Goal: Entertainment & Leisure: Consume media (video, audio)

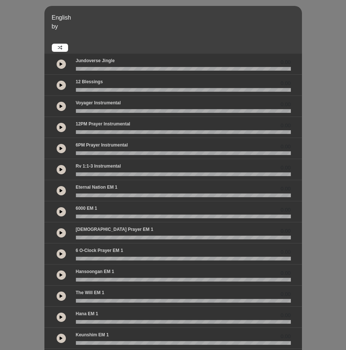
click at [62, 108] on icon at bounding box center [61, 106] width 3 height 4
click at [61, 108] on icon at bounding box center [61, 106] width 2 height 4
click at [78, 109] on div "Voyager Instrumental 00:37" at bounding box center [183, 105] width 224 height 10
drag, startPoint x: 134, startPoint y: 110, endPoint x: 102, endPoint y: 113, distance: 32.7
click at [102, 113] on div "00:37" at bounding box center [173, 106] width 258 height 21
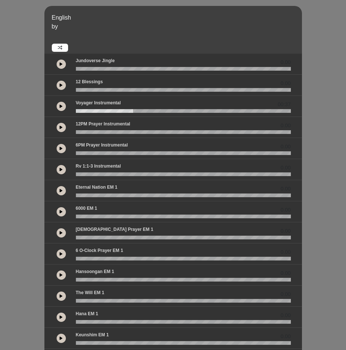
click at [82, 113] on div "00:37" at bounding box center [173, 106] width 258 height 21
click at [91, 108] on div "Voyager Instrumental 00:37" at bounding box center [183, 105] width 224 height 10
click at [96, 40] on p at bounding box center [176, 38] width 248 height 9
click at [110, 109] on wave at bounding box center [183, 111] width 215 height 4
click at [78, 110] on wave at bounding box center [183, 111] width 215 height 4
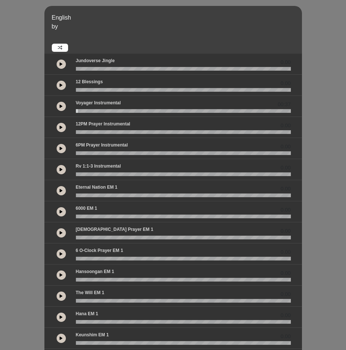
click at [62, 106] on icon at bounding box center [61, 106] width 3 height 4
click at [63, 107] on button at bounding box center [61, 106] width 9 height 9
click at [80, 110] on wave at bounding box center [183, 111] width 215 height 4
click at [64, 109] on button at bounding box center [61, 106] width 9 height 9
click at [58, 106] on button at bounding box center [61, 106] width 9 height 9
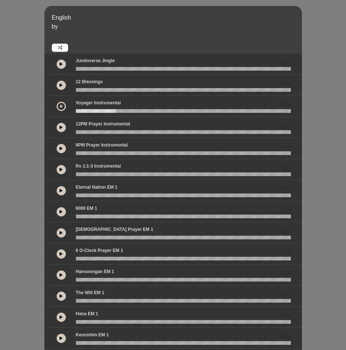
click at [61, 105] on icon at bounding box center [61, 106] width 2 height 4
